Goal: Communication & Community: Answer question/provide support

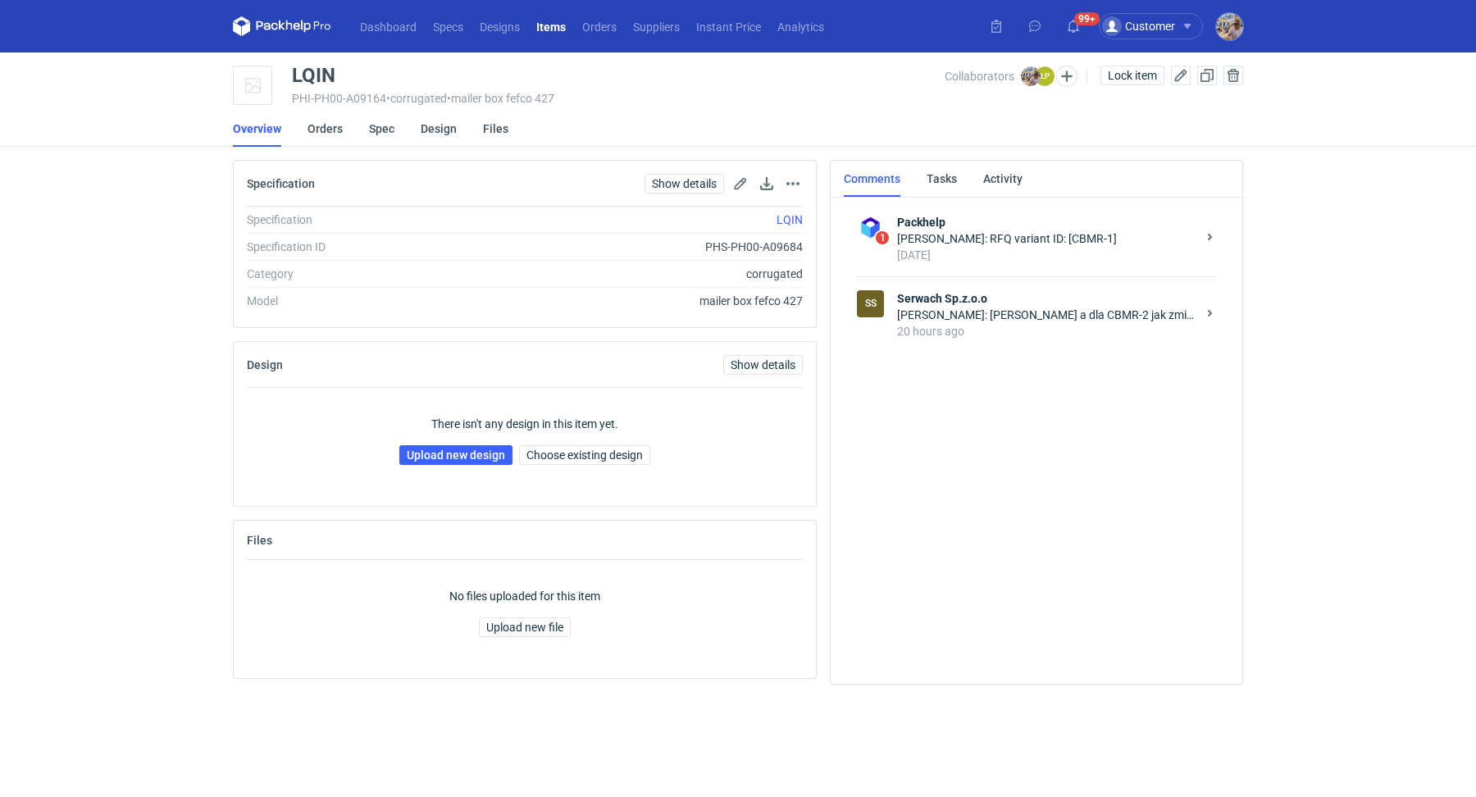
click at [993, 317] on div "[PERSON_NAME]: [PERSON_NAME] a dla CBMR-2 jak zmieni się cena?" at bounding box center [1046, 315] width 299 height 16
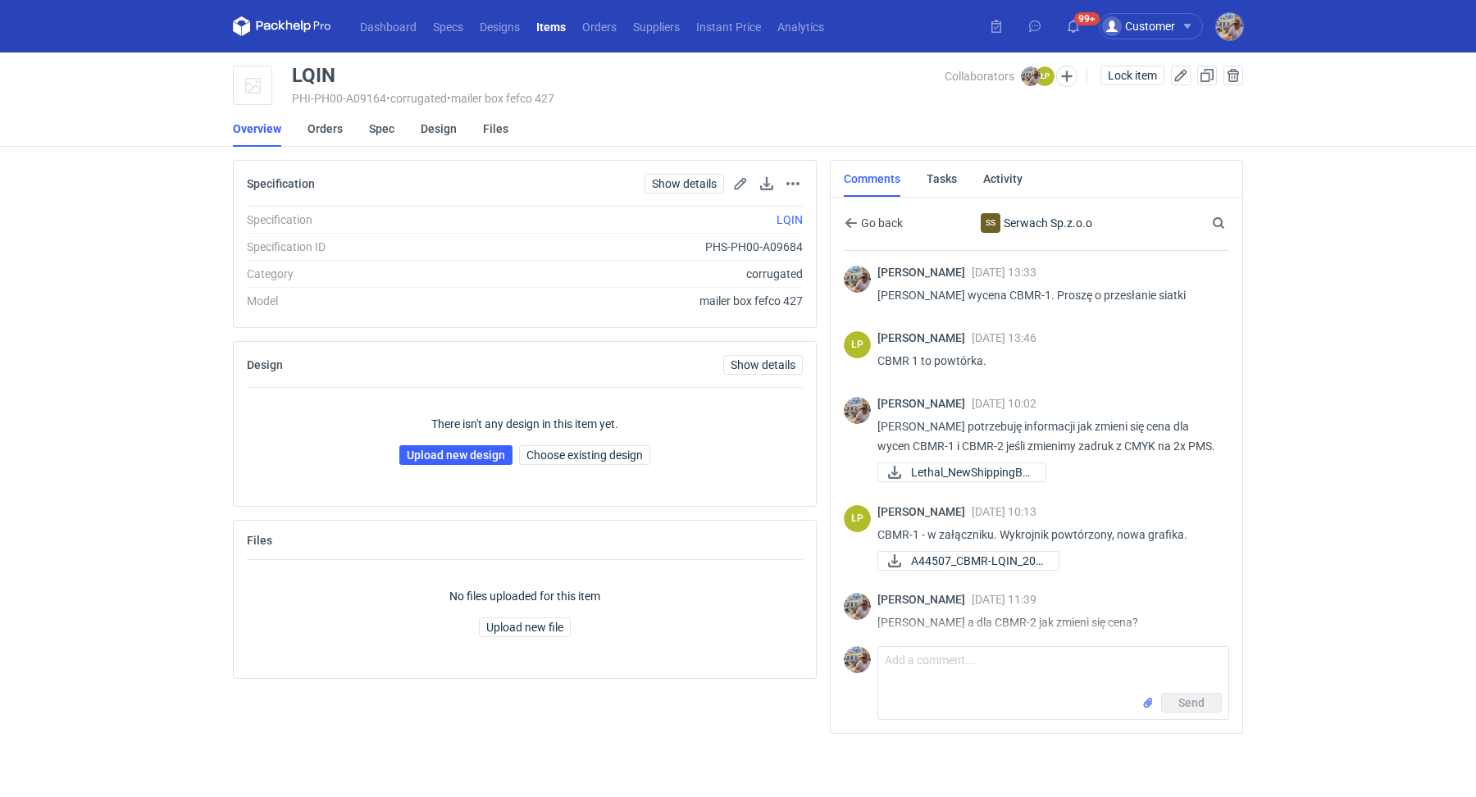
scroll to position [29, 0]
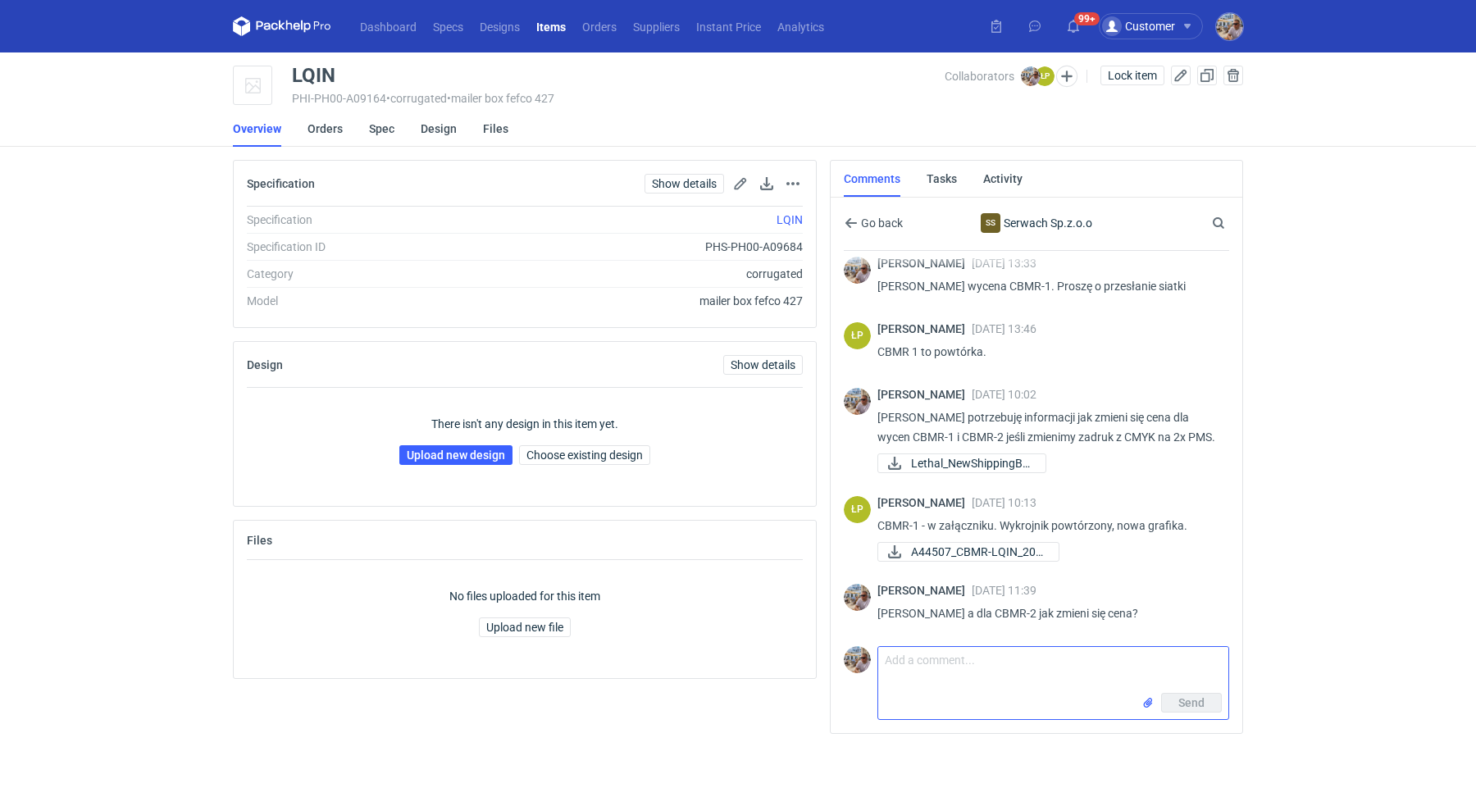
click at [996, 654] on textarea "Comment message" at bounding box center [1053, 670] width 350 height 46
type textarea "Dzień dobry. Proszę o informację"
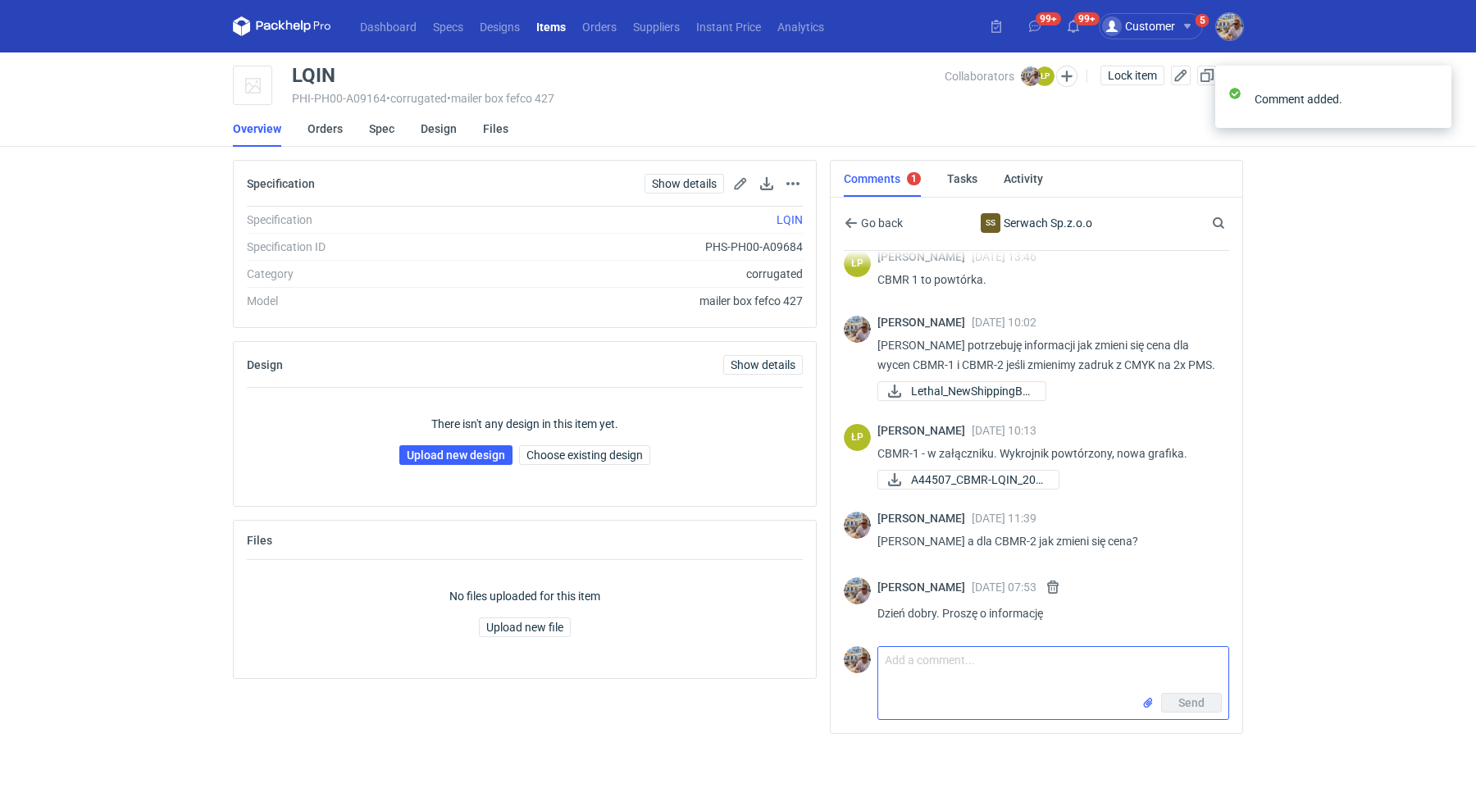
scroll to position [101, 0]
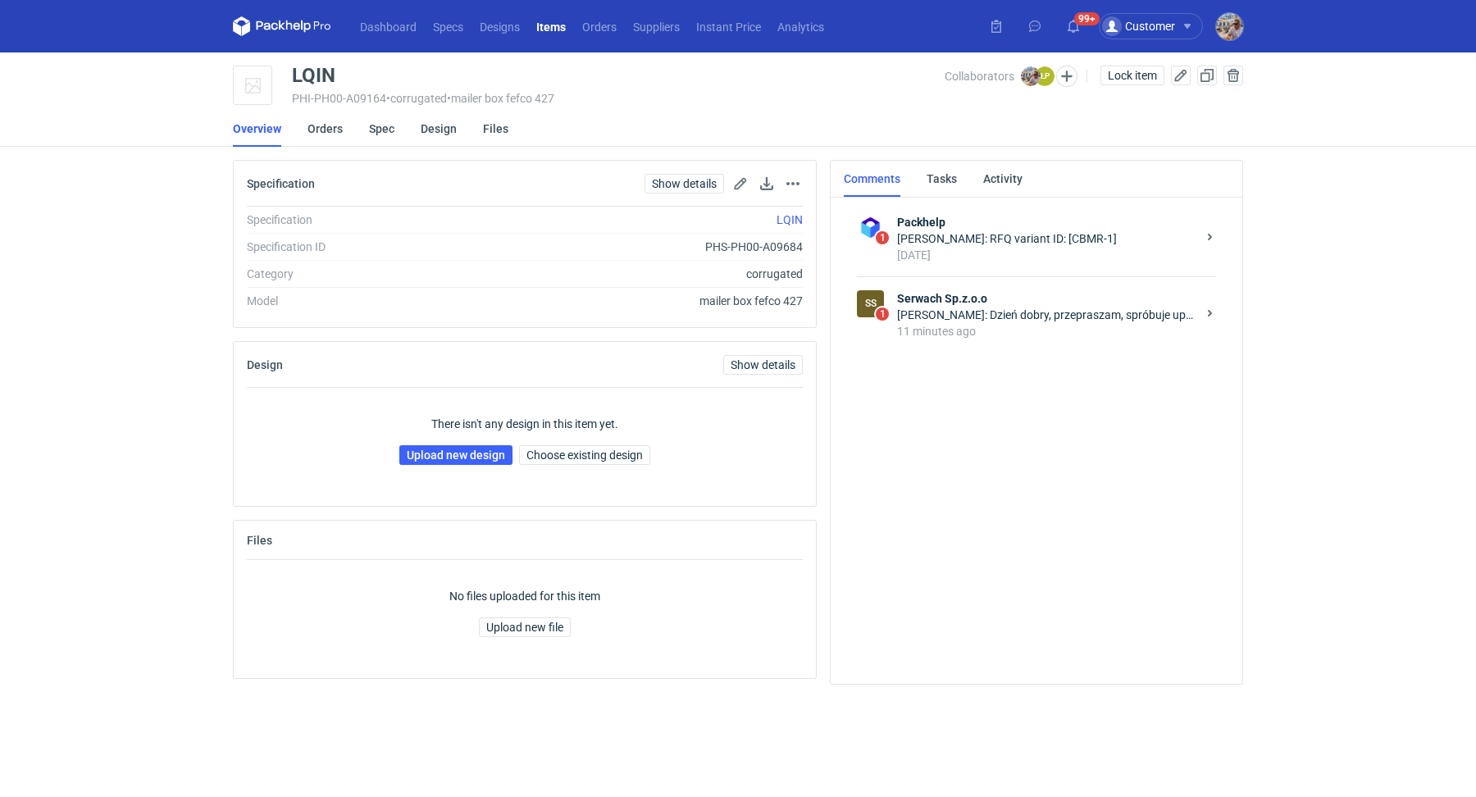
click at [1029, 318] on div "[PERSON_NAME]: Dzień dobry, przepraszam, spróbuje uporządkować tę wycene. Pierw…" at bounding box center [1046, 315] width 299 height 16
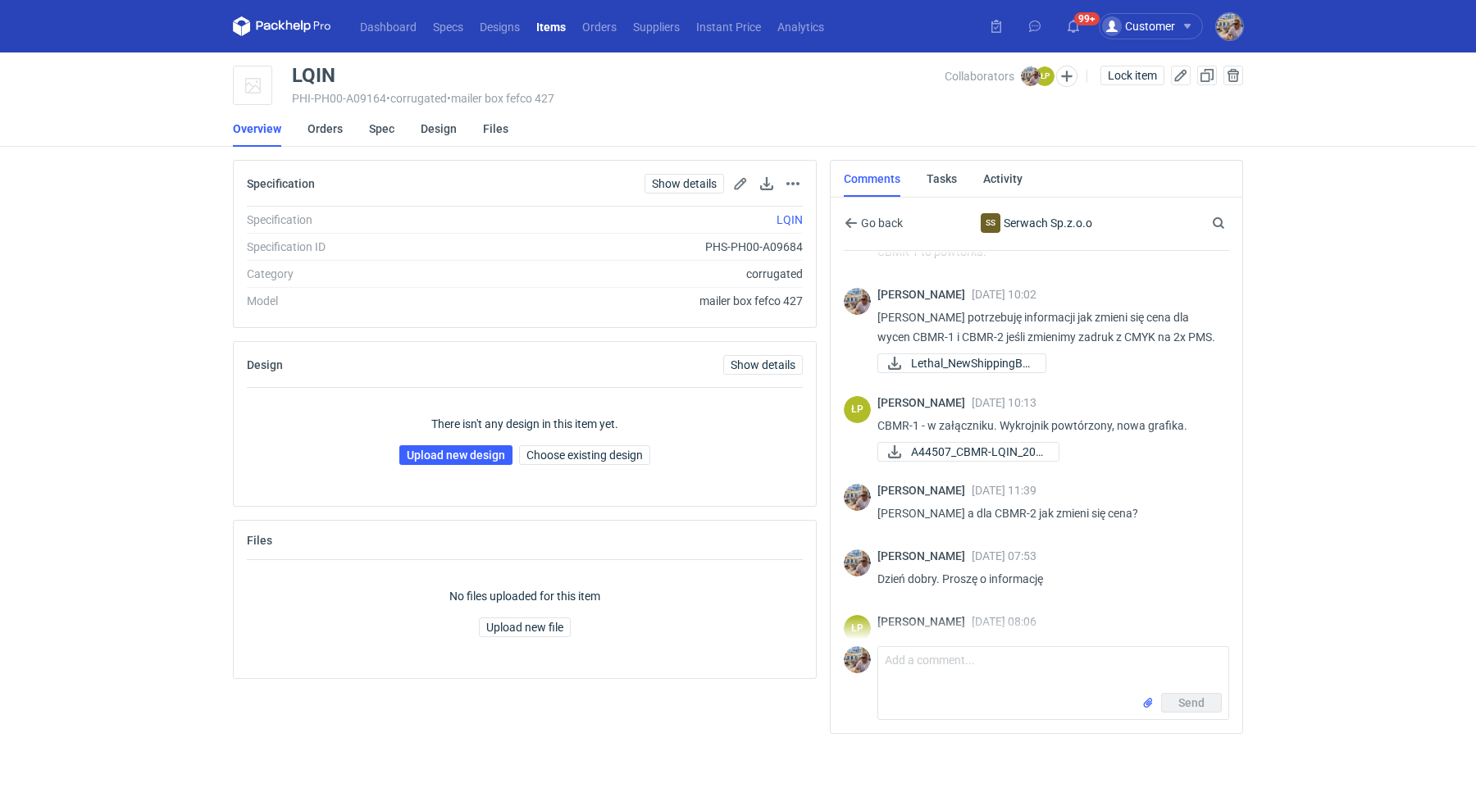
scroll to position [110, 0]
drag, startPoint x: 355, startPoint y: 83, endPoint x: 294, endPoint y: 80, distance: 60.8
click at [294, 80] on div "LQIN" at bounding box center [618, 76] width 653 height 20
click at [390, 87] on div "LQIN PHI-PH00-A09164 • corrugated • mailer box fefco 427" at bounding box center [618, 86] width 653 height 41
drag, startPoint x: 365, startPoint y: 69, endPoint x: 291, endPoint y: 72, distance: 73.9
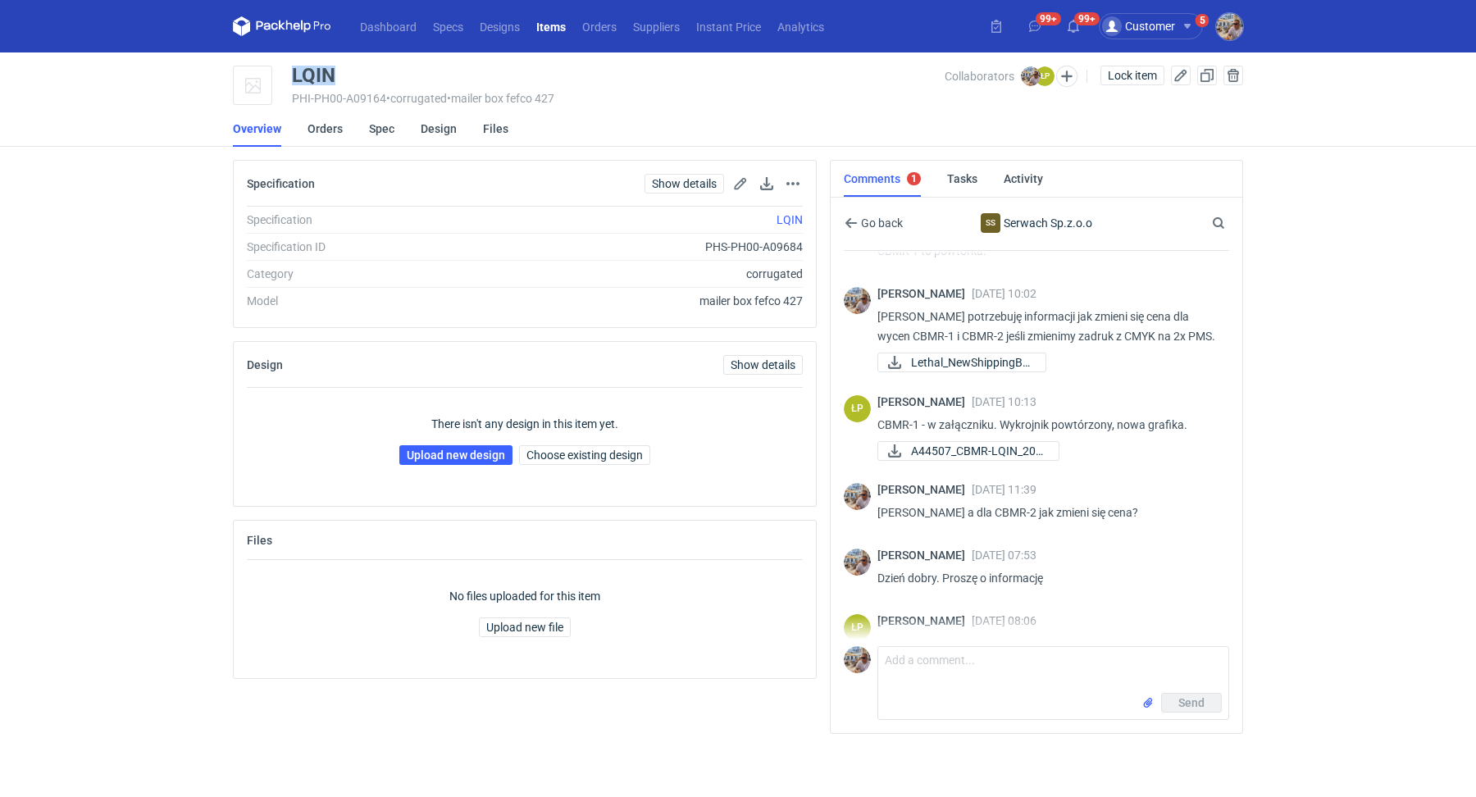
click at [292, 72] on div "LQIN" at bounding box center [618, 76] width 653 height 20
copy div "LQIN"
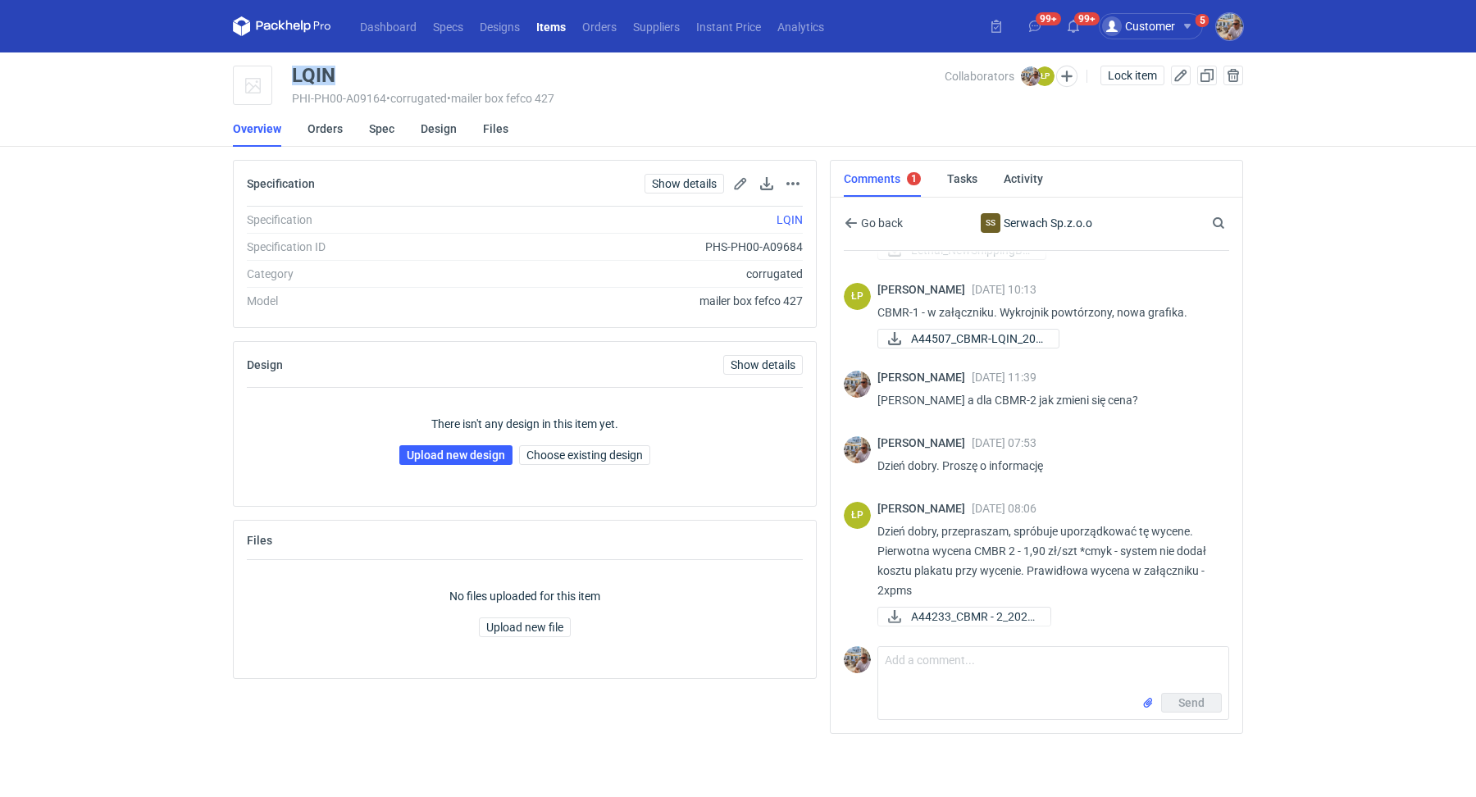
scroll to position [221, 0]
click at [983, 349] on span "A44507_CBMR-LQIN_202..." at bounding box center [978, 340] width 135 height 18
click at [991, 608] on span "A44233_CBMR - 2_2025..." at bounding box center [974, 617] width 126 height 18
click at [367, 61] on main "LQIN PHI-PH00-A09164 • corrugated • mailer box fefco 427 Collaborators [PERSON_…" at bounding box center [738, 424] width 1024 height 745
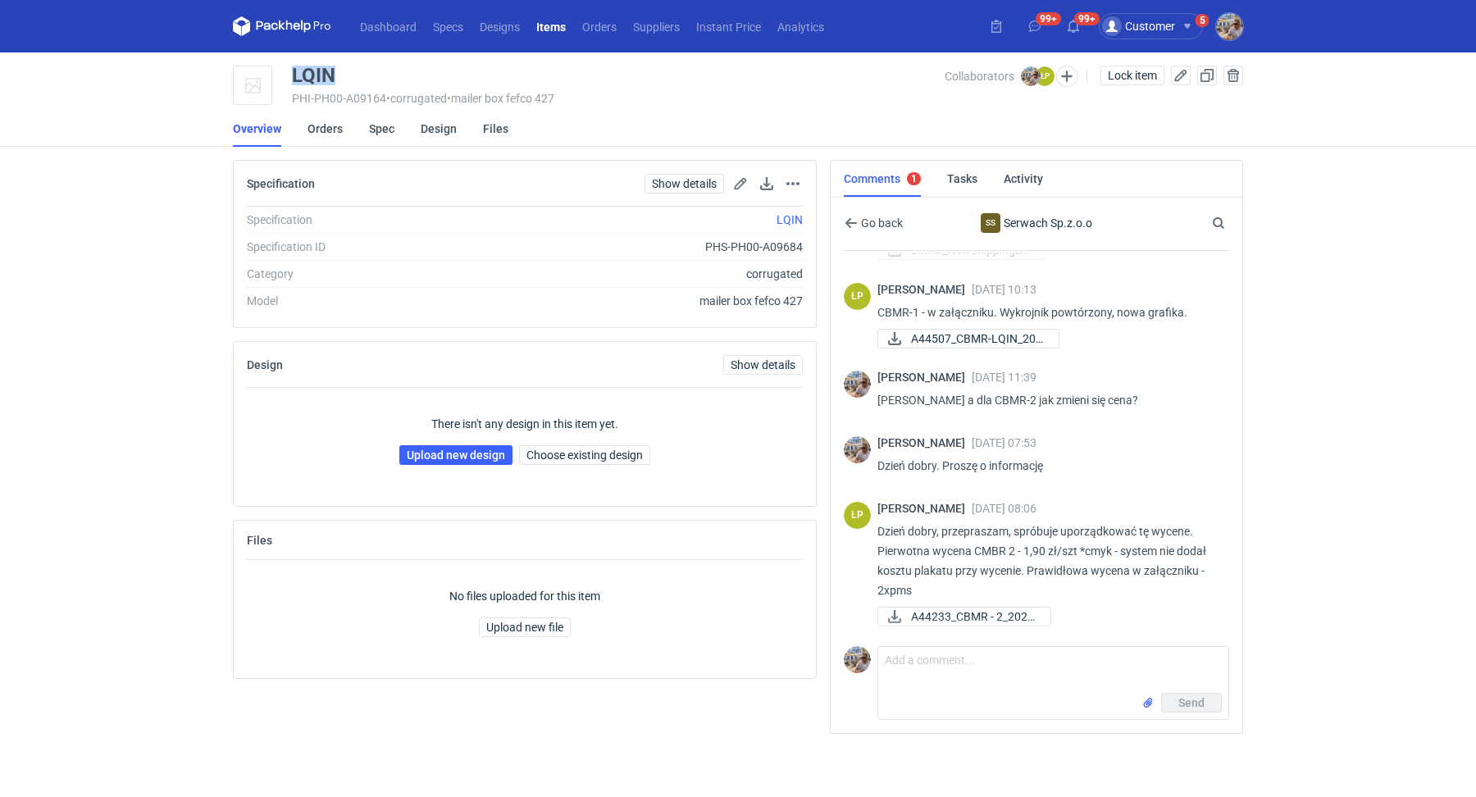
drag, startPoint x: 358, startPoint y: 70, endPoint x: 289, endPoint y: 74, distance: 69.0
click at [289, 74] on div "LQIN PHI-PH00-A09164 • corrugated • mailer box fefco 427 Collaborators [PERSON_…" at bounding box center [738, 86] width 1010 height 41
copy div "LQIN"
